Goal: Task Accomplishment & Management: Complete application form

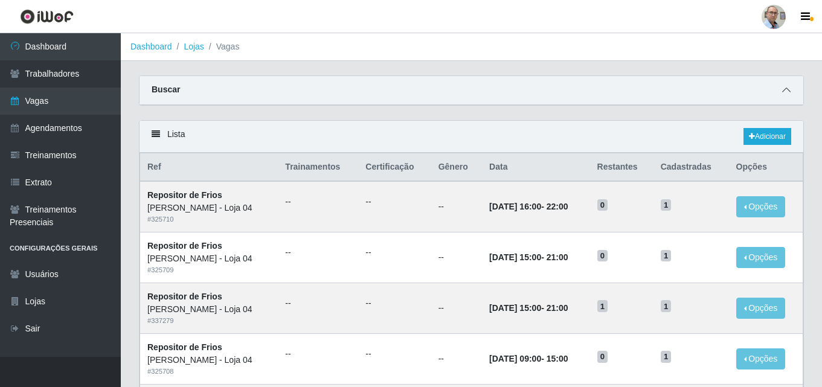
click at [793, 91] on span at bounding box center [786, 90] width 15 height 14
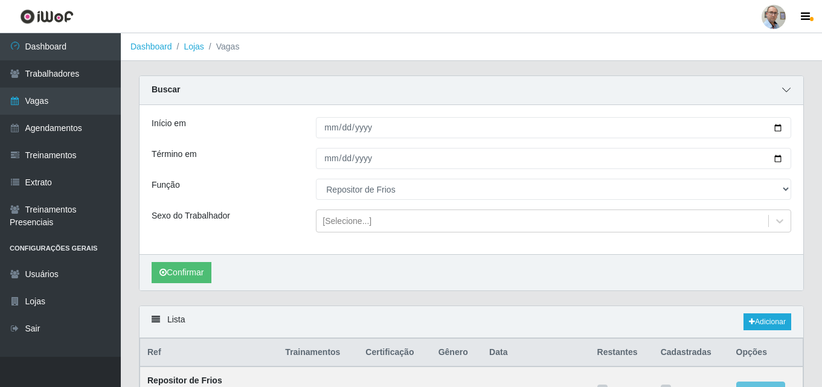
click at [789, 91] on icon at bounding box center [787, 90] width 8 height 8
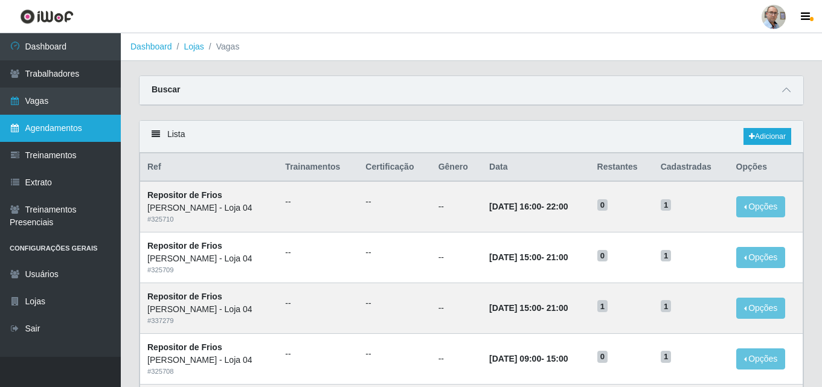
click at [73, 130] on link "Agendamentos" at bounding box center [60, 128] width 121 height 27
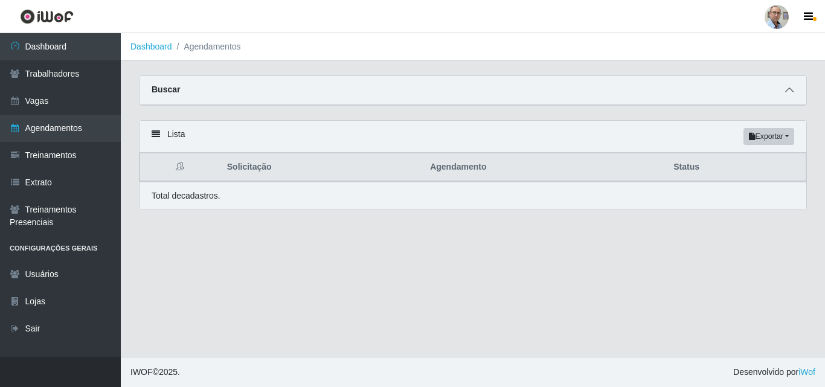
click at [791, 91] on icon at bounding box center [790, 90] width 8 height 8
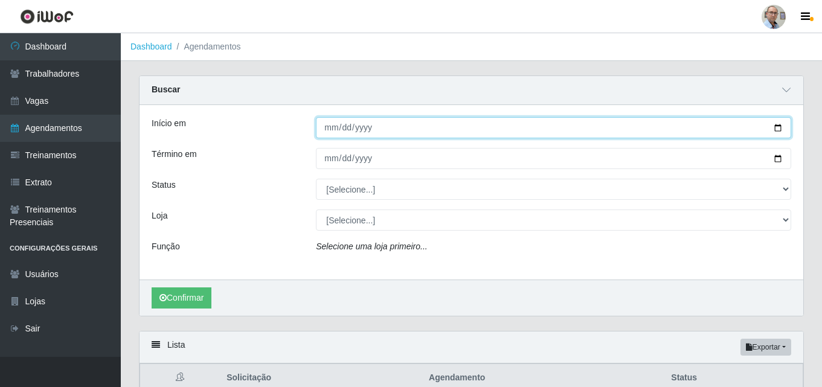
click at [778, 127] on input "Início em" at bounding box center [554, 127] width 476 height 21
type input "[DATE]"
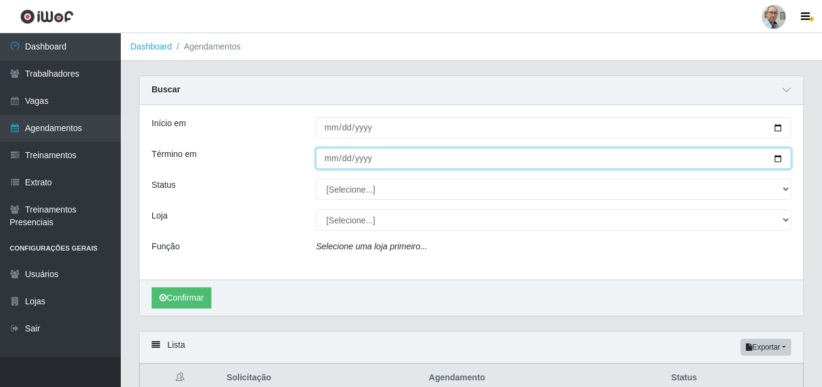
click at [780, 158] on input "Término em" at bounding box center [554, 158] width 476 height 21
type input "[DATE]"
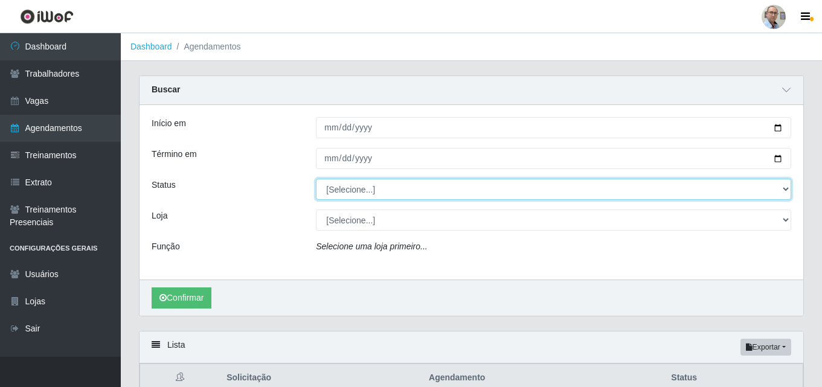
click at [379, 189] on select "[Selecione...] AGENDADO AGUARDANDO LIBERAR EM ANDAMENTO EM REVISÃO FINALIZADO C…" at bounding box center [554, 189] width 476 height 21
select select "AGENDADO"
click at [316, 179] on select "[Selecione...] AGENDADO AGUARDANDO LIBERAR EM ANDAMENTO EM REVISÃO FINALIZADO C…" at bounding box center [554, 189] width 476 height 21
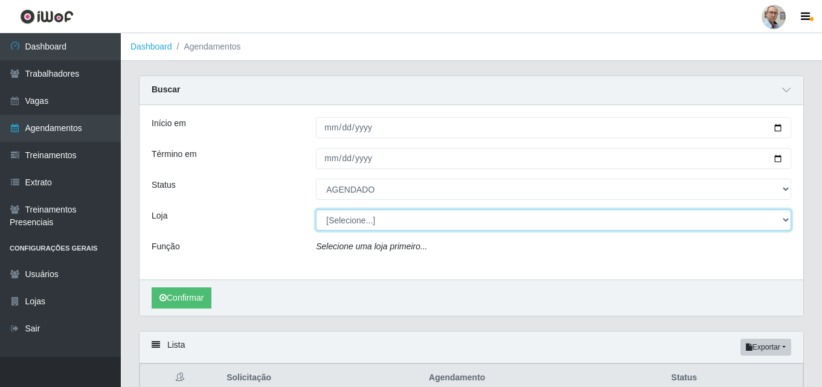
click at [369, 220] on select "[Selecione...] Mar Vermelho - Loja 04" at bounding box center [554, 220] width 476 height 21
select select "251"
click at [316, 210] on select "[Selecione...] Mar Vermelho - Loja 04" at bounding box center [554, 220] width 476 height 21
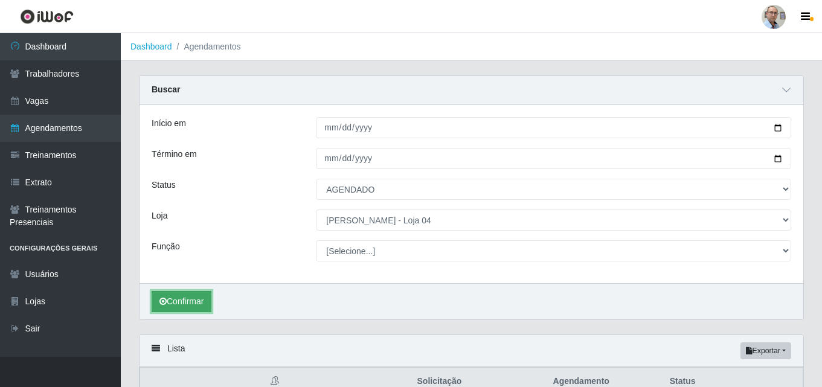
click at [201, 304] on button "Confirmar" at bounding box center [182, 301] width 60 height 21
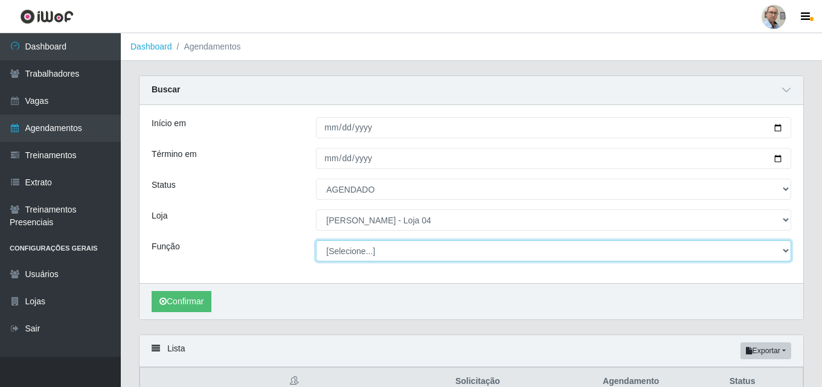
click at [345, 245] on select "[Selecione...] ASG ASG + ASG ++ Auxiliar de Depósito Auxiliar de Depósito + Aux…" at bounding box center [554, 250] width 476 height 21
select select "112"
click at [316, 241] on select "[Selecione...] ASG ASG + ASG ++ Auxiliar de Depósito Auxiliar de Depósito + Aux…" at bounding box center [554, 250] width 476 height 21
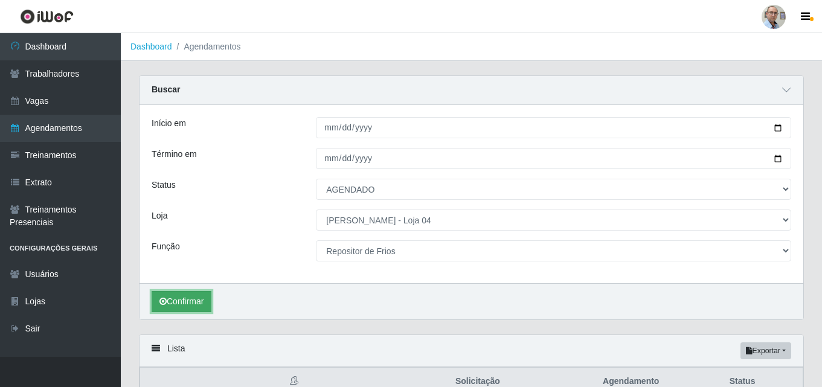
click at [192, 301] on button "Confirmar" at bounding box center [182, 301] width 60 height 21
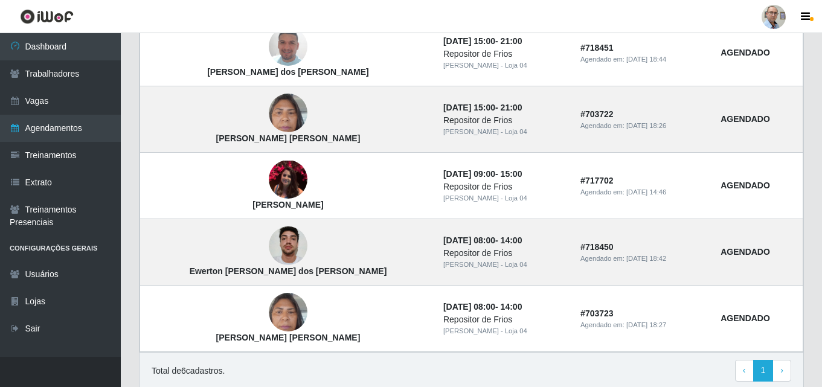
scroll to position [483, 0]
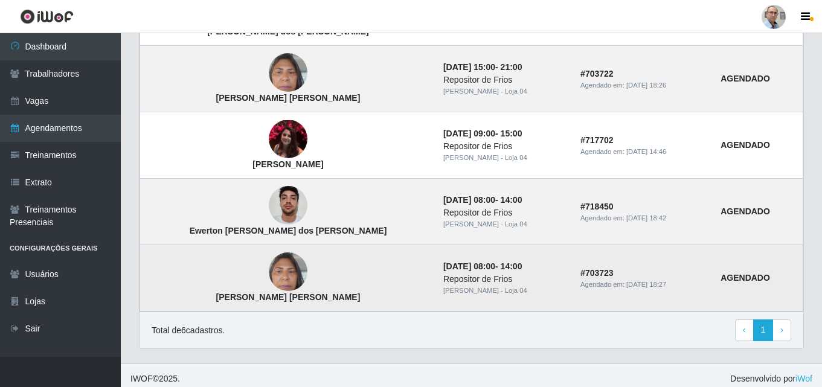
click at [269, 272] on img at bounding box center [288, 272] width 39 height 51
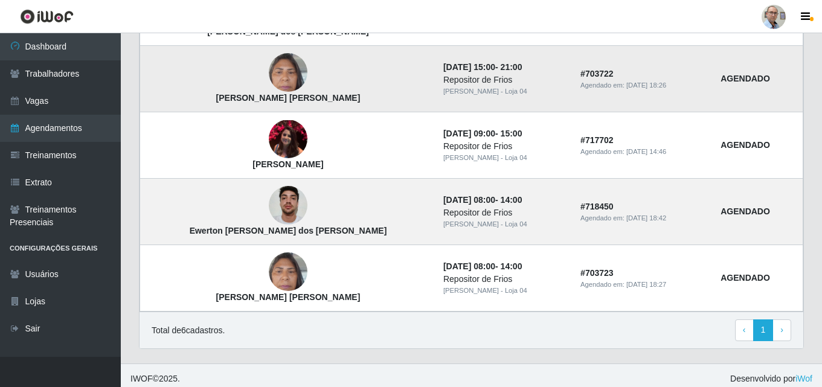
scroll to position [491, 0]
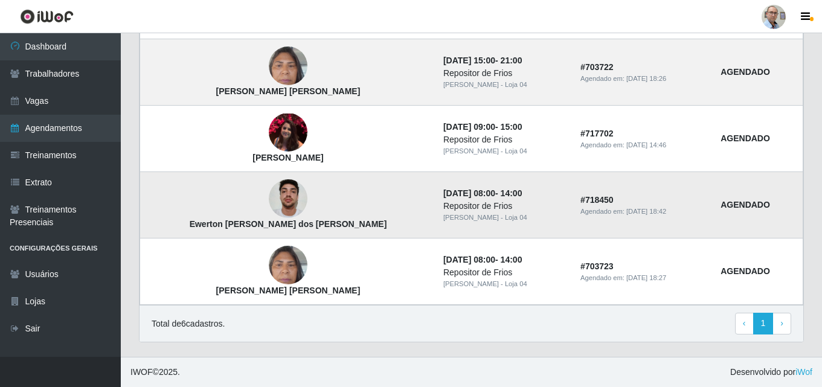
click at [269, 201] on img at bounding box center [288, 198] width 39 height 51
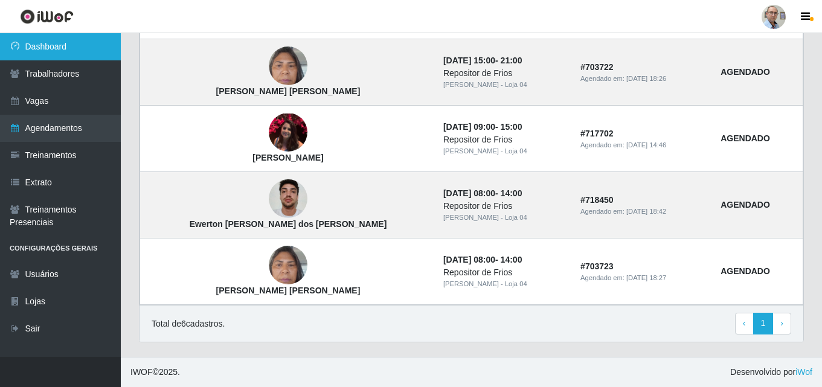
click at [42, 50] on link "Dashboard" at bounding box center [60, 46] width 121 height 27
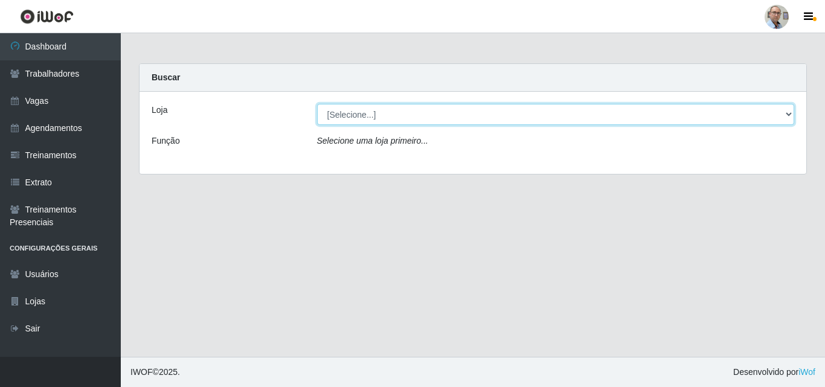
click at [413, 109] on select "[Selecione...] Mar Vermelho - Loja 04" at bounding box center [556, 114] width 478 height 21
select select "251"
click at [317, 104] on select "[Selecione...] Mar Vermelho - Loja 04" at bounding box center [556, 114] width 478 height 21
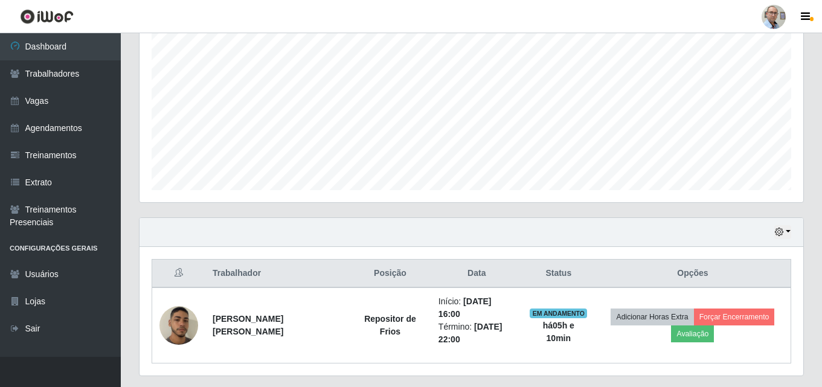
scroll to position [263, 0]
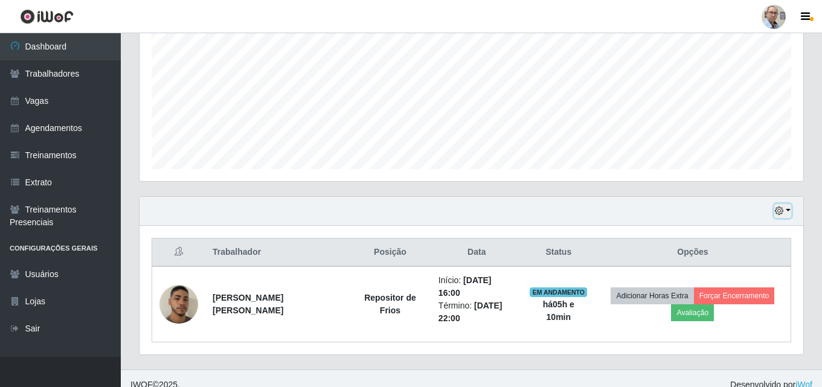
click at [787, 210] on button "button" at bounding box center [783, 211] width 17 height 14
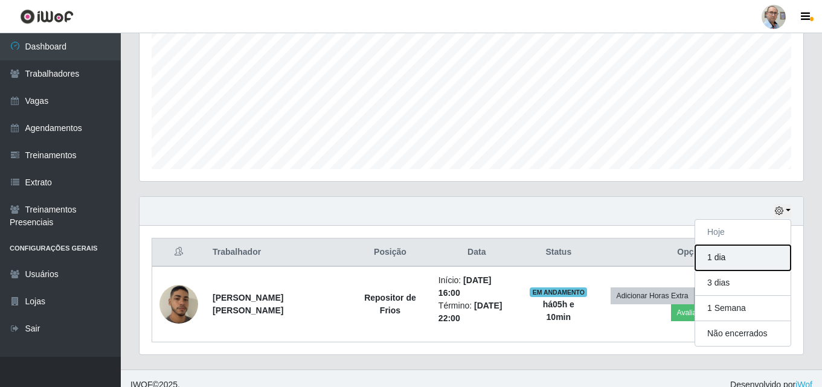
click at [725, 257] on button "1 dia" at bounding box center [742, 257] width 95 height 25
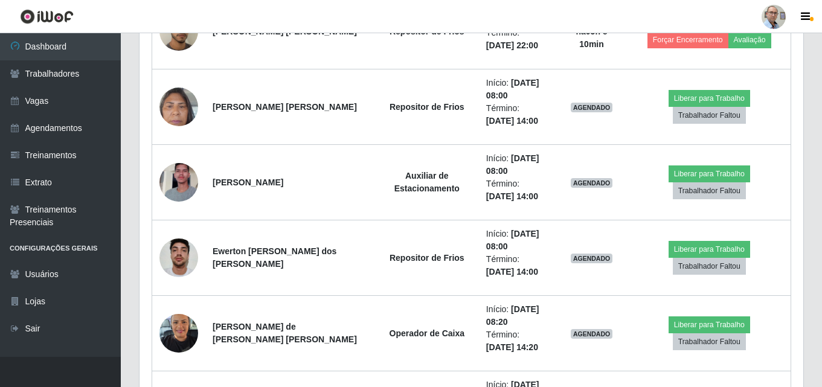
scroll to position [565, 0]
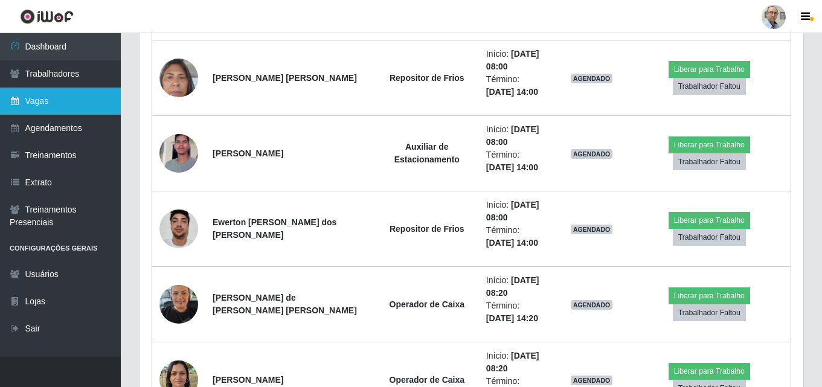
click at [42, 94] on link "Vagas" at bounding box center [60, 101] width 121 height 27
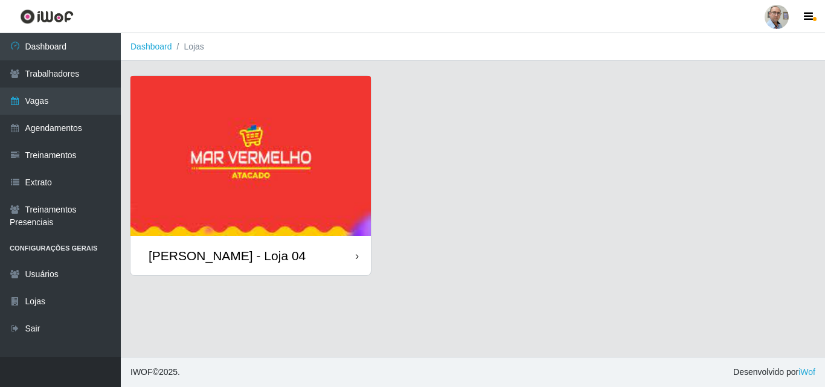
click at [199, 249] on div "[PERSON_NAME] - Loja 04" at bounding box center [227, 255] width 157 height 15
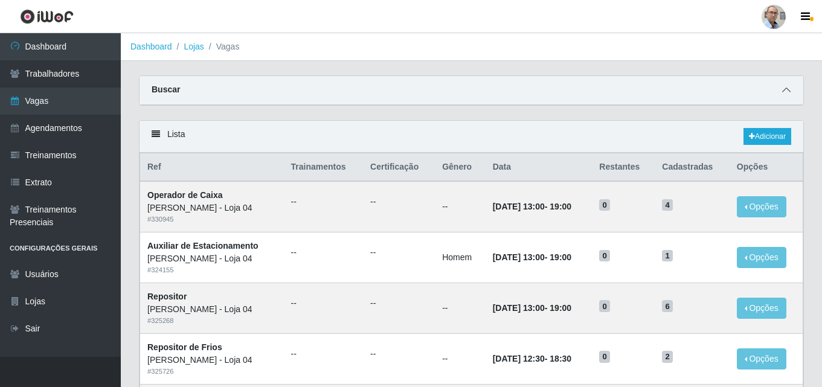
click at [786, 97] on span at bounding box center [786, 90] width 15 height 14
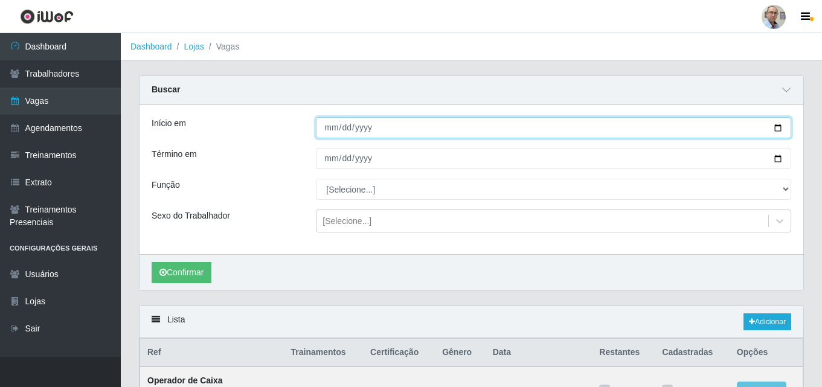
click at [780, 127] on input "Início em" at bounding box center [554, 127] width 476 height 21
type input "[DATE]"
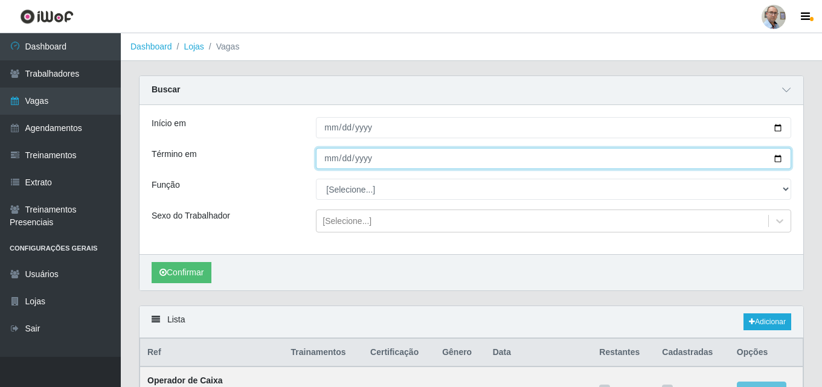
click at [779, 160] on input "Término em" at bounding box center [554, 158] width 476 height 21
type input "[DATE]"
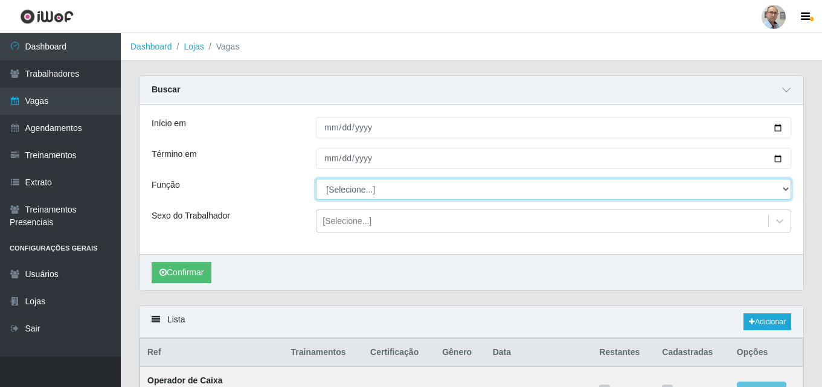
click at [349, 188] on select "[Selecione...] ASG ASG + ASG ++ Auxiliar de Depósito Auxiliar de Depósito + Aux…" at bounding box center [554, 189] width 476 height 21
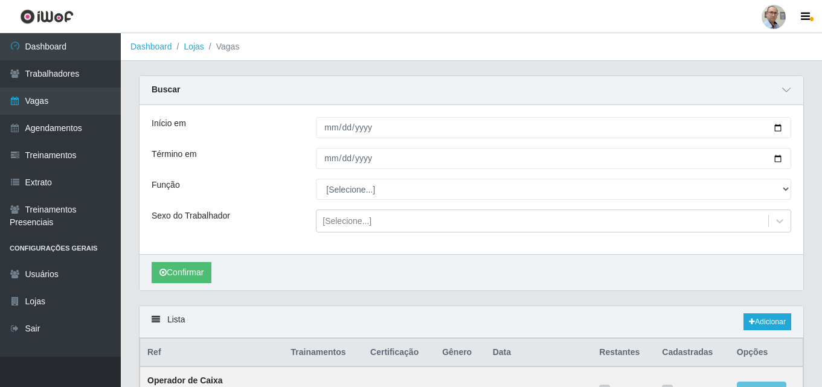
click at [283, 233] on div "Início em [DATE] Término em [DATE] Função [Selecione...] ASG ASG + ASG ++ Auxil…" at bounding box center [472, 179] width 664 height 149
click at [179, 273] on button "Confirmar" at bounding box center [182, 272] width 60 height 21
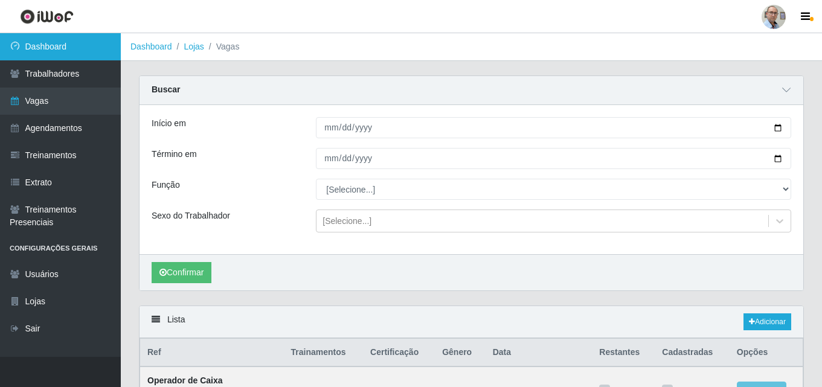
click at [68, 53] on link "Dashboard" at bounding box center [60, 46] width 121 height 27
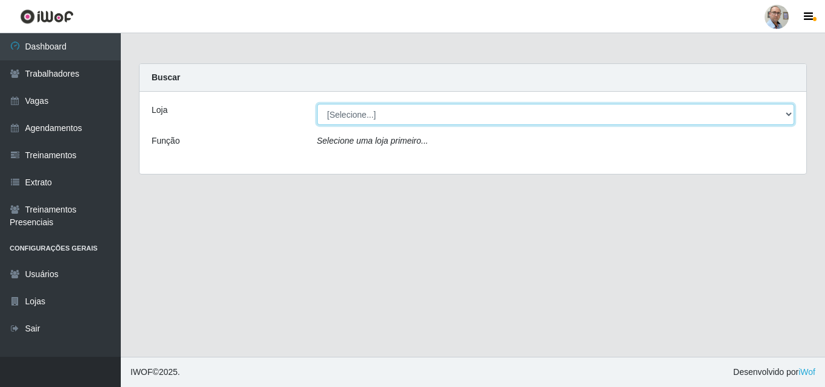
click at [360, 117] on select "[Selecione...] Mar Vermelho - Loja 04" at bounding box center [556, 114] width 478 height 21
select select "251"
click at [317, 104] on select "[Selecione...] Mar Vermelho - Loja 04" at bounding box center [556, 114] width 478 height 21
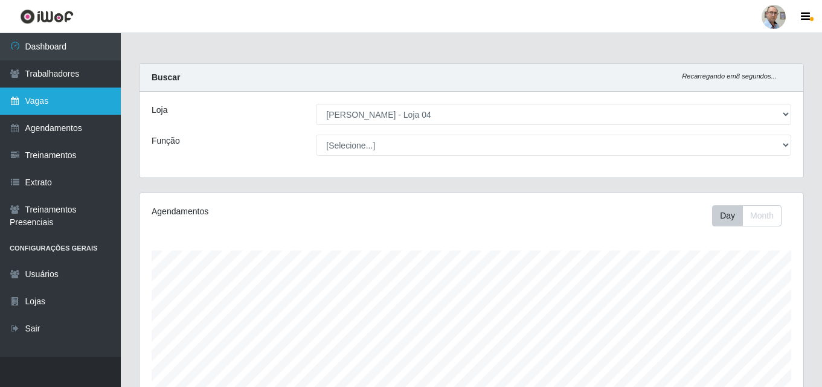
click at [53, 95] on link "Vagas" at bounding box center [60, 101] width 121 height 27
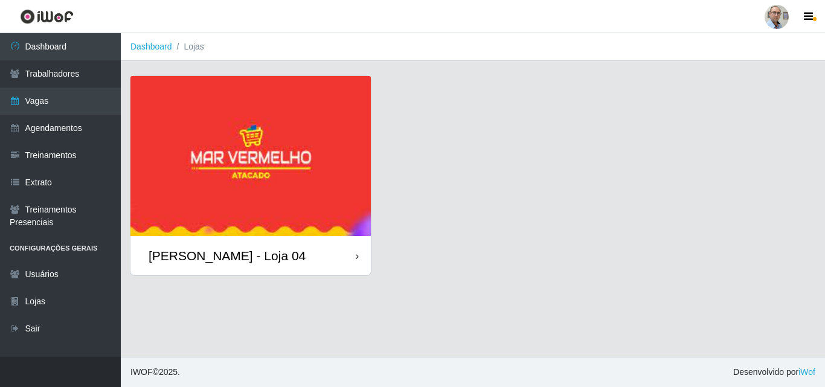
click at [207, 262] on div "[PERSON_NAME] - Loja 04" at bounding box center [227, 255] width 157 height 15
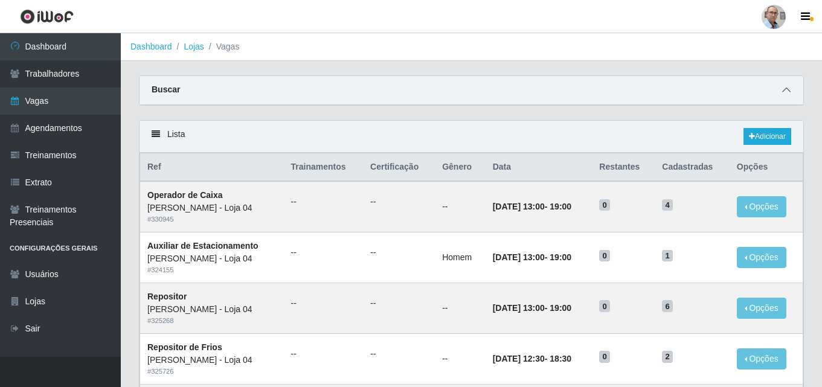
click at [787, 89] on icon at bounding box center [787, 90] width 8 height 8
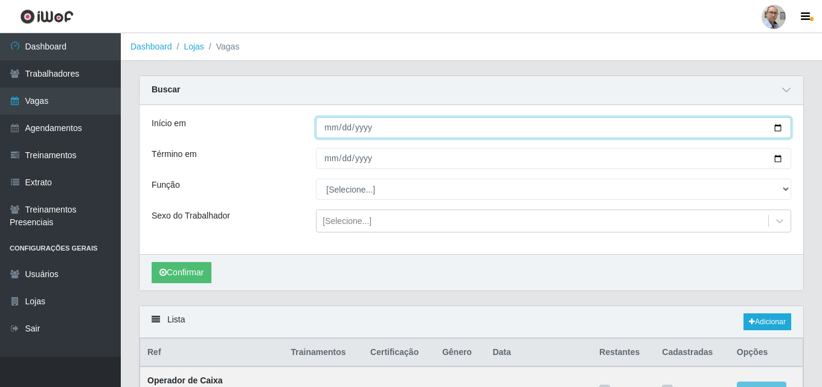
click at [780, 132] on input "Início em" at bounding box center [554, 127] width 476 height 21
type input "[DATE]"
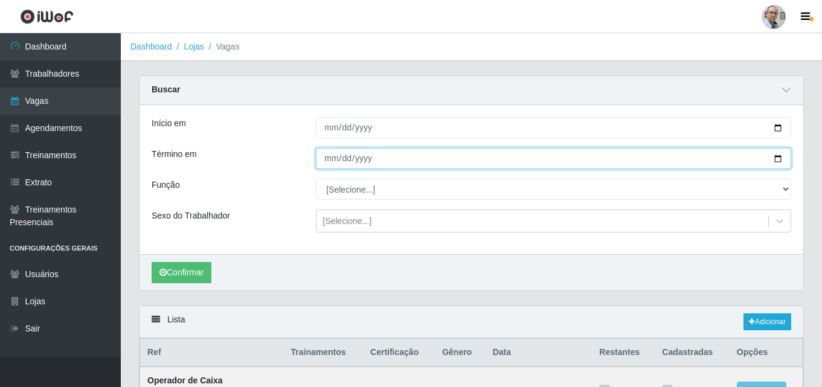
click at [779, 160] on input "Término em" at bounding box center [554, 158] width 476 height 21
click at [776, 161] on input "[DATE]" at bounding box center [554, 158] width 476 height 21
type input "[DATE]"
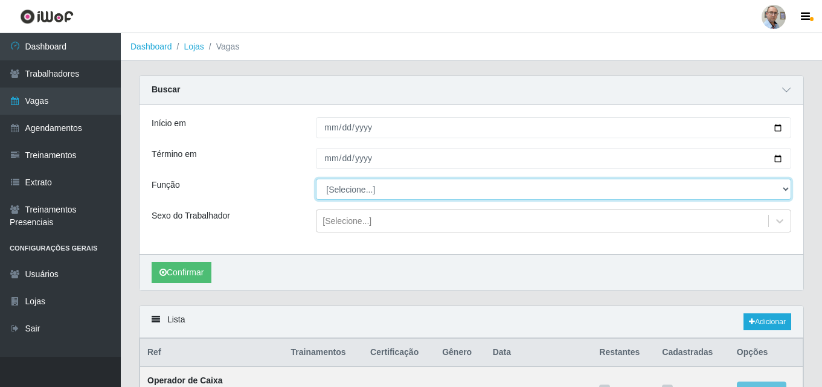
click at [358, 186] on select "[Selecione...] ASG ASG + ASG ++ Auxiliar de Depósito Auxiliar de Depósito + Aux…" at bounding box center [554, 189] width 476 height 21
select select "112"
click at [316, 179] on select "[Selecione...] ASG ASG + ASG ++ Auxiliar de Depósito Auxiliar de Depósito + Aux…" at bounding box center [554, 189] width 476 height 21
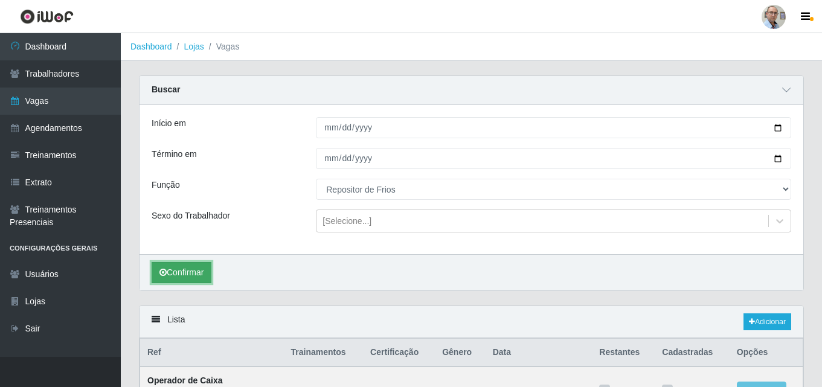
click at [181, 270] on button "Confirmar" at bounding box center [182, 272] width 60 height 21
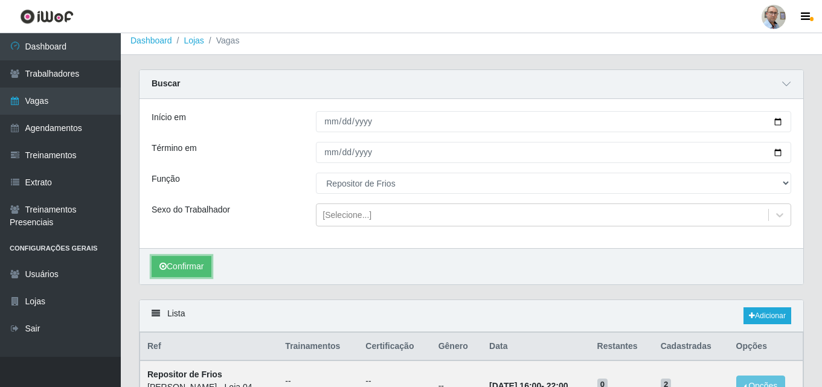
scroll to position [5, 0]
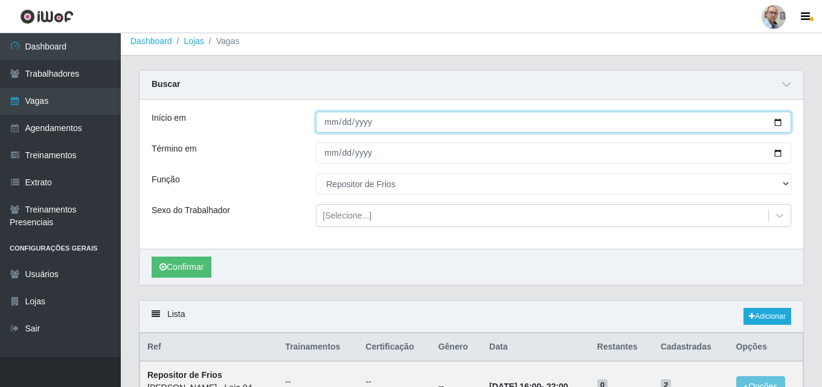
click at [781, 123] on input "[DATE]" at bounding box center [554, 122] width 476 height 21
type input "[DATE]"
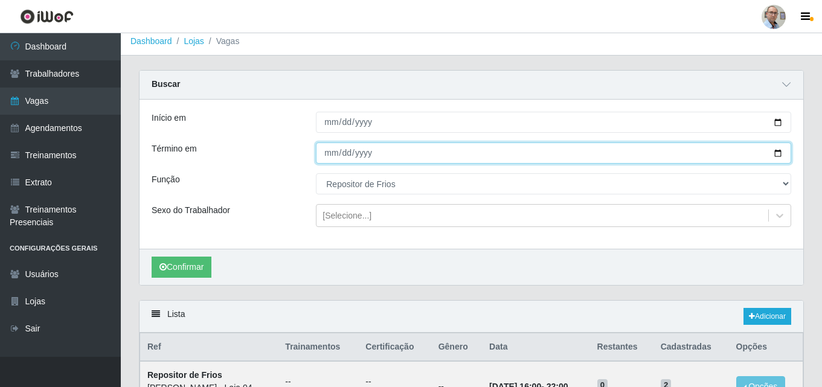
click at [780, 153] on input "[DATE]" at bounding box center [554, 153] width 476 height 21
type input "[DATE]"
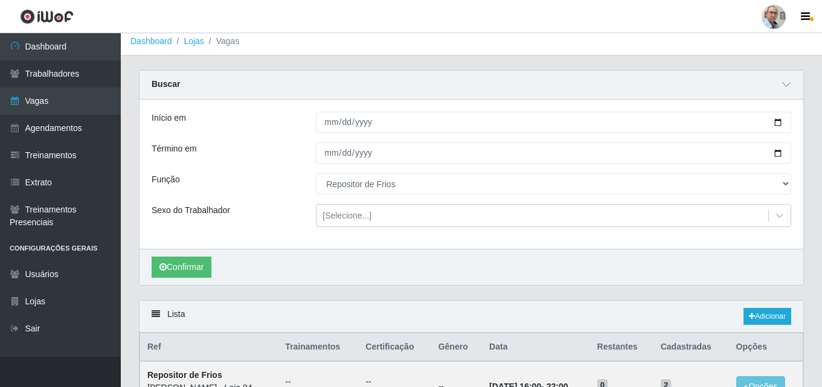
click at [189, 257] on div "Confirmar" at bounding box center [472, 267] width 664 height 36
click at [186, 264] on button "Confirmar" at bounding box center [182, 267] width 60 height 21
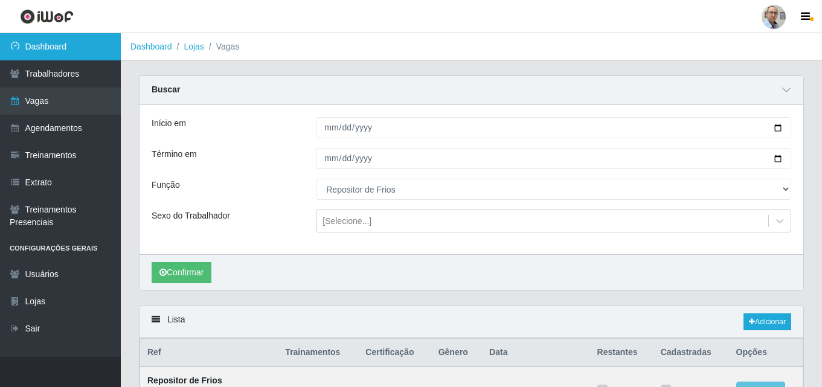
click at [42, 51] on link "Dashboard" at bounding box center [60, 46] width 121 height 27
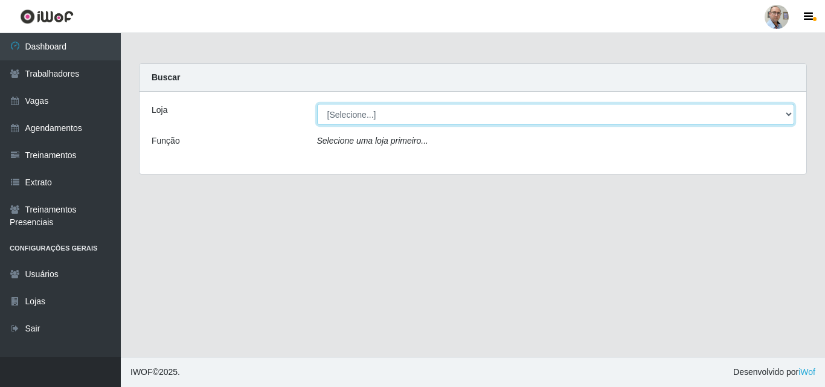
click at [376, 113] on select "[Selecione...] Mar Vermelho - Loja 04" at bounding box center [556, 114] width 478 height 21
select select "251"
click at [317, 104] on select "[Selecione...] Mar Vermelho - Loja 04" at bounding box center [556, 114] width 478 height 21
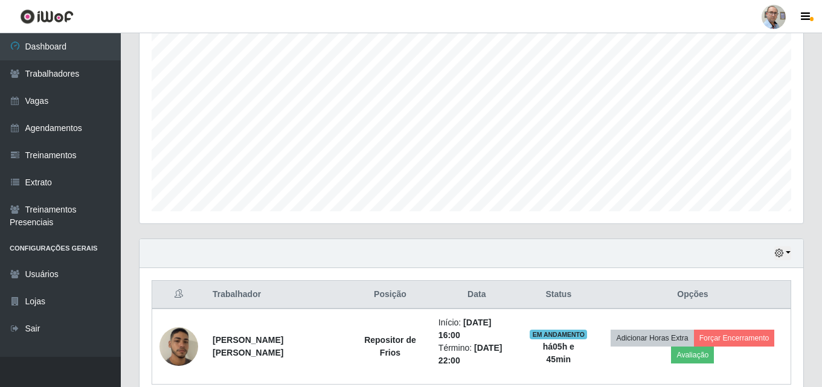
scroll to position [263, 0]
